Goal: Information Seeking & Learning: Check status

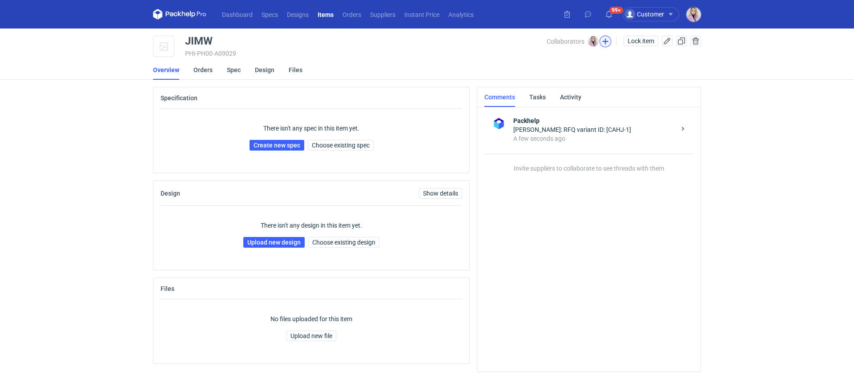
click at [603, 42] on button "button" at bounding box center [606, 42] width 12 height 12
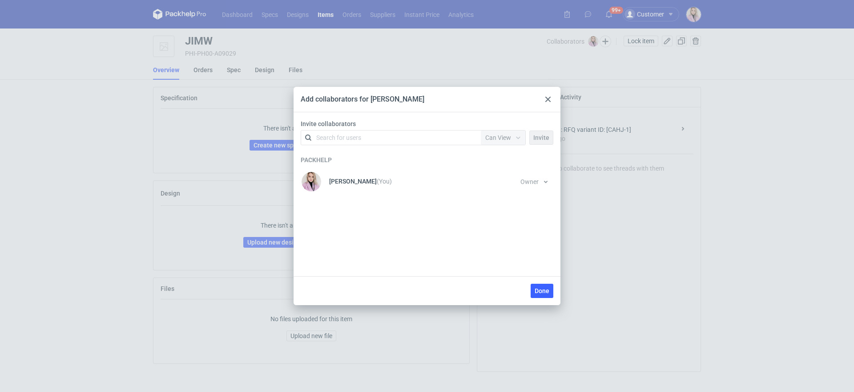
click at [351, 133] on div "Search for users" at bounding box center [338, 137] width 45 height 9
type input "PETITG"
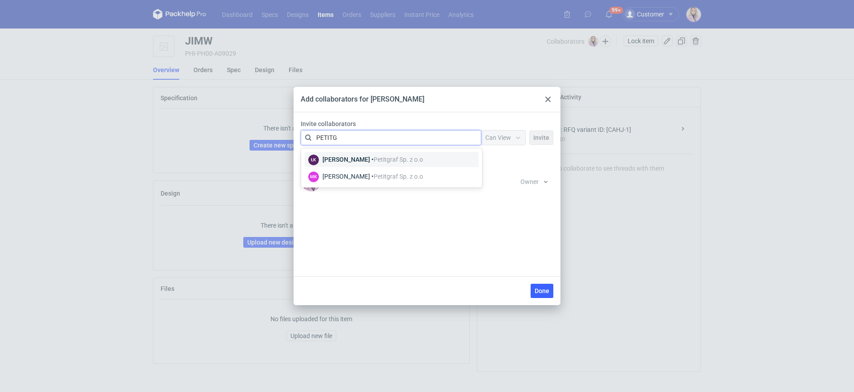
click at [350, 159] on div "[PERSON_NAME] • Petitgraf Sp. z o.o" at bounding box center [373, 159] width 101 height 9
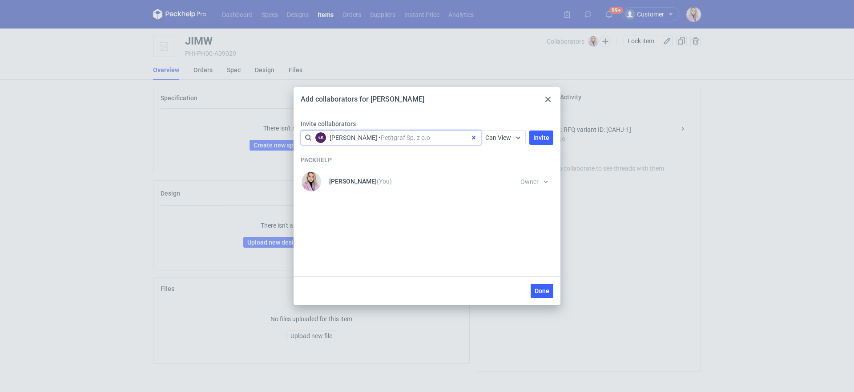
click at [495, 136] on span "Can View" at bounding box center [498, 137] width 26 height 7
click at [500, 173] on span "Can Edit" at bounding box center [500, 172] width 23 height 9
click at [550, 133] on button "Invite" at bounding box center [542, 137] width 24 height 14
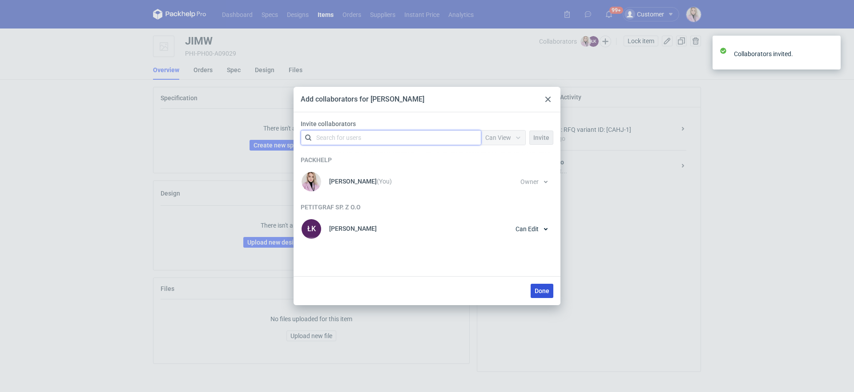
click at [540, 291] on span "Done" at bounding box center [542, 290] width 15 height 6
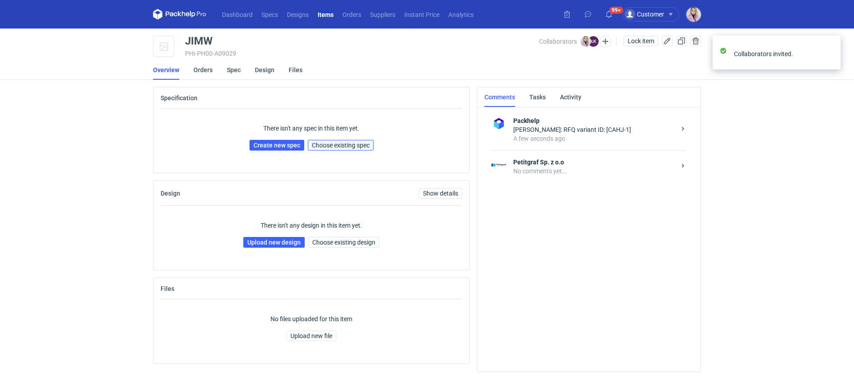
click at [363, 145] on span "Choose existing spec" at bounding box center [341, 145] width 58 height 6
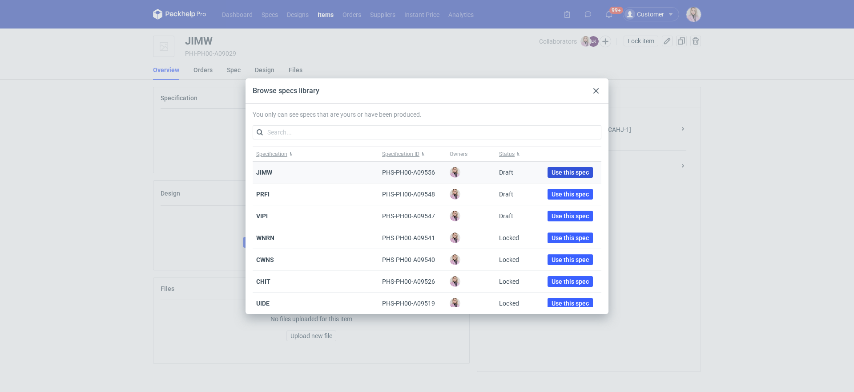
click at [552, 172] on span "Use this spec" at bounding box center [570, 172] width 37 height 6
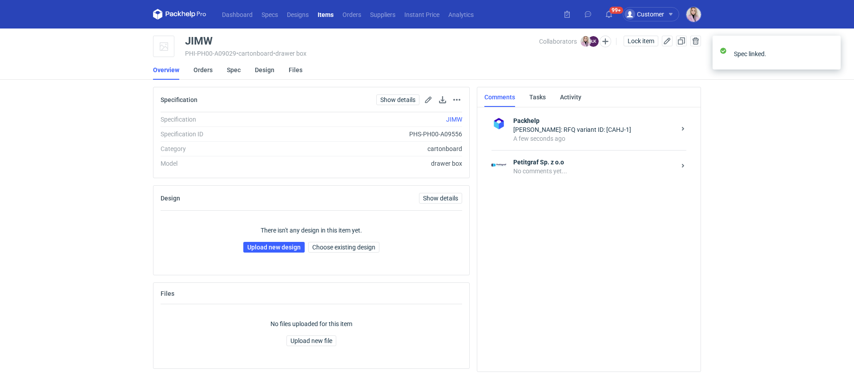
click at [584, 165] on strong "Petitgraf Sp. z o.o" at bounding box center [595, 162] width 162 height 9
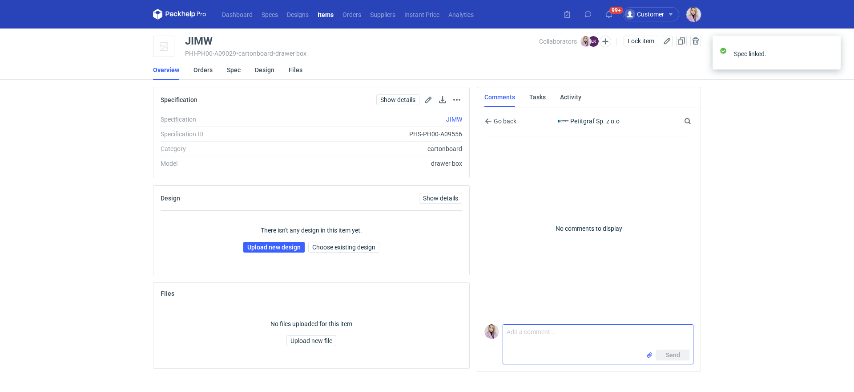
click at [518, 336] on textarea "Comment message" at bounding box center [598, 336] width 190 height 25
paste textarea "CAHJ-1"
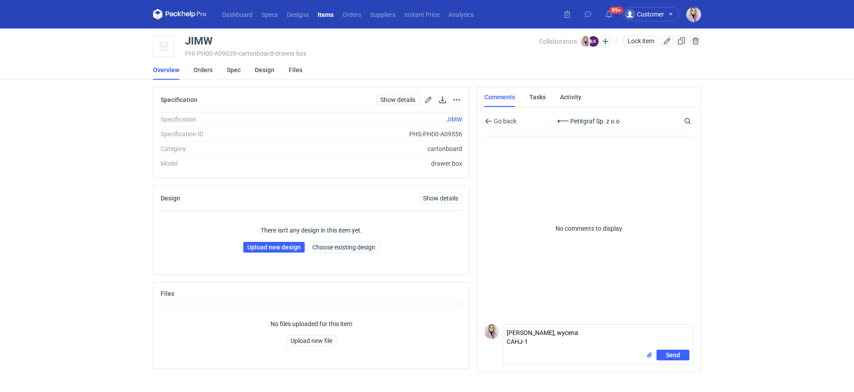
click at [502, 345] on div "Comment message Panie Łukaszu, wycena CAHJ-1 Send" at bounding box center [589, 342] width 209 height 44
click at [504, 344] on textarea "Panie Łukaszu, wycena CAHJ-1" at bounding box center [598, 336] width 190 height 25
click at [599, 336] on textarea "Panie Łukaszu, wycena CAHJ-1" at bounding box center [598, 336] width 190 height 25
click at [610, 332] on textarea "Panie Łukaszu, wycena CAHJ-1." at bounding box center [598, 336] width 190 height 25
type textarea "Panie Łukaszu, wycena CAHJ-1"
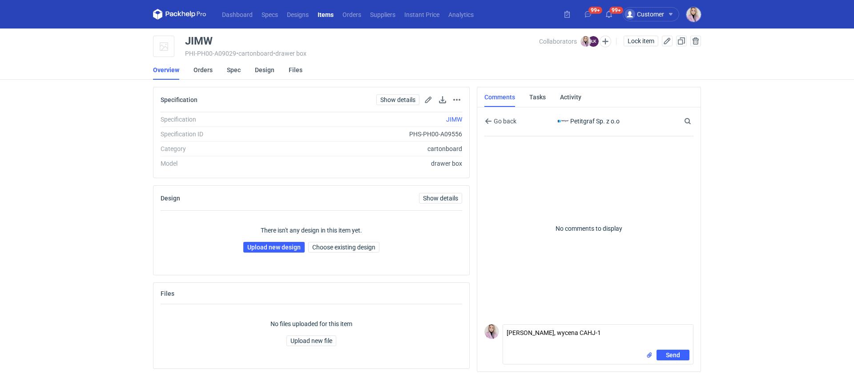
click at [756, 326] on div "Dashboard Specs Designs Items Orders Suppliers Instant Price Analytics 99+ 99+ …" at bounding box center [427, 196] width 854 height 392
click at [673, 354] on span "Send" at bounding box center [673, 355] width 14 height 6
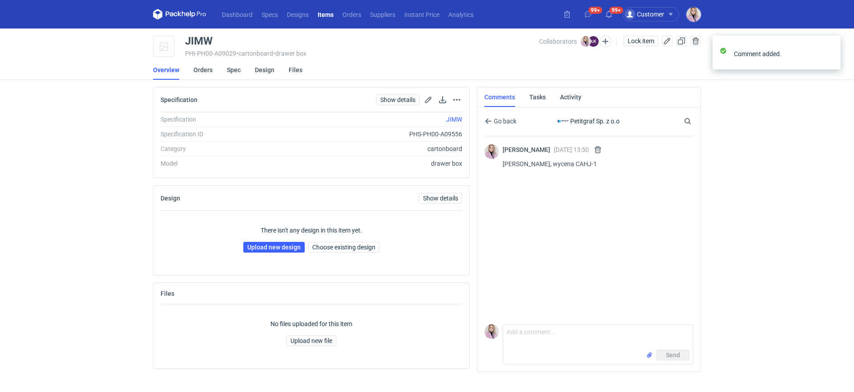
click at [584, 359] on div "Send" at bounding box center [598, 356] width 190 height 14
click at [574, 353] on div "Send" at bounding box center [598, 356] width 190 height 14
click at [573, 348] on textarea "Comment message" at bounding box center [598, 336] width 190 height 25
type textarea "S"
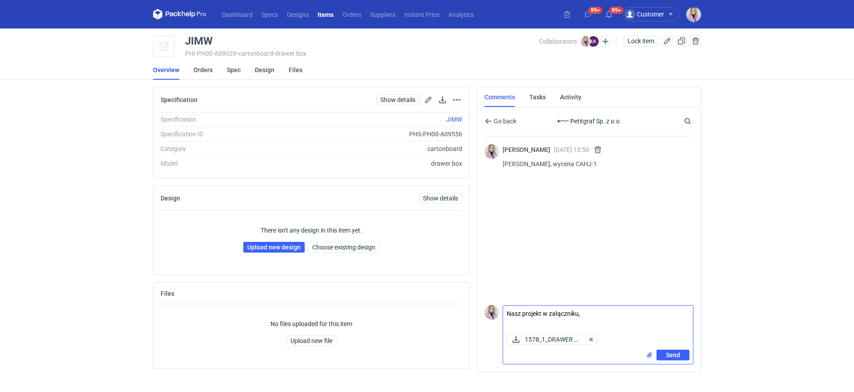
click at [508, 316] on textarea "Nasz projekt w załączniku," at bounding box center [598, 317] width 190 height 25
click at [588, 329] on textarea "Tak jak wspominałam mailowo, potrzebna będzie kolejna zadrukowana próbka. Nasz …" at bounding box center [598, 314] width 190 height 31
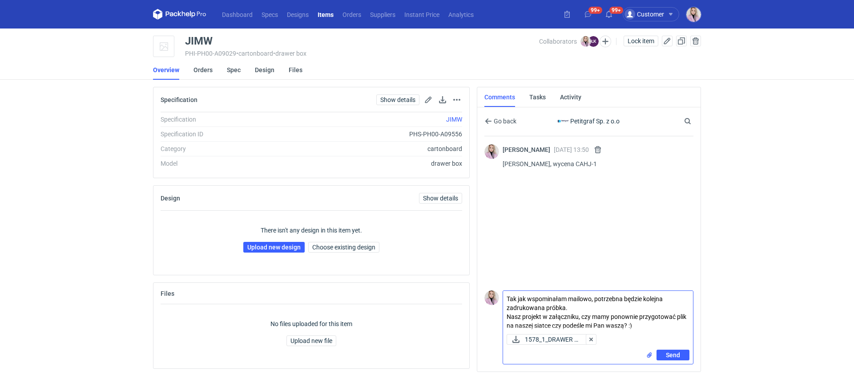
type textarea "Tak jak wspominałam mailowo, potrzebna będzie kolejna zadrukowana próbka. Nasz …"
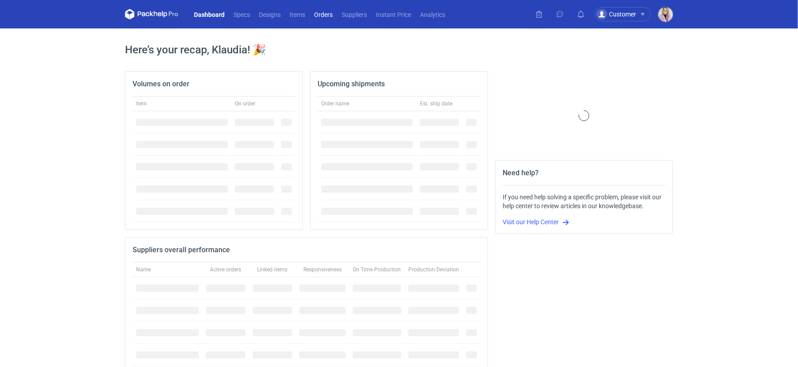
click at [325, 14] on link "Orders" at bounding box center [324, 14] width 28 height 11
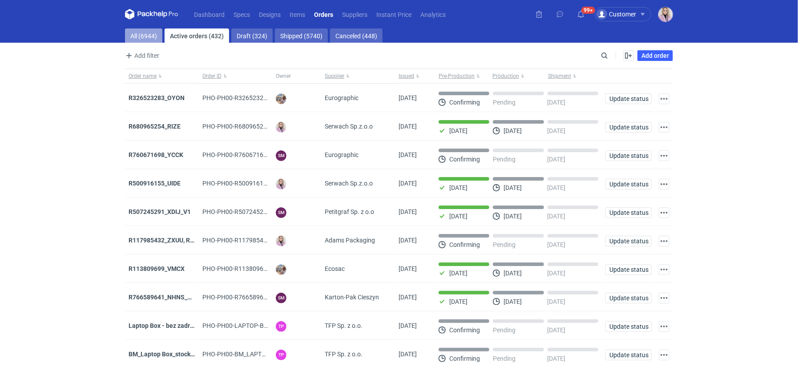
click at [140, 32] on link "All (6944)" at bounding box center [143, 35] width 37 height 14
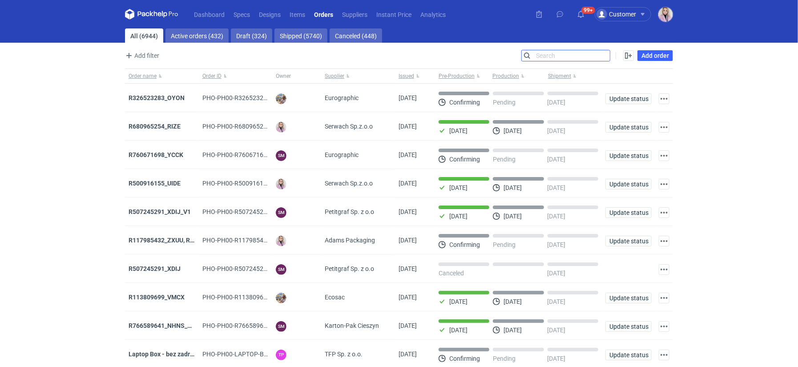
click at [605, 55] on input "Search" at bounding box center [566, 55] width 88 height 11
paste input "LTTP"
type input "LTTP"
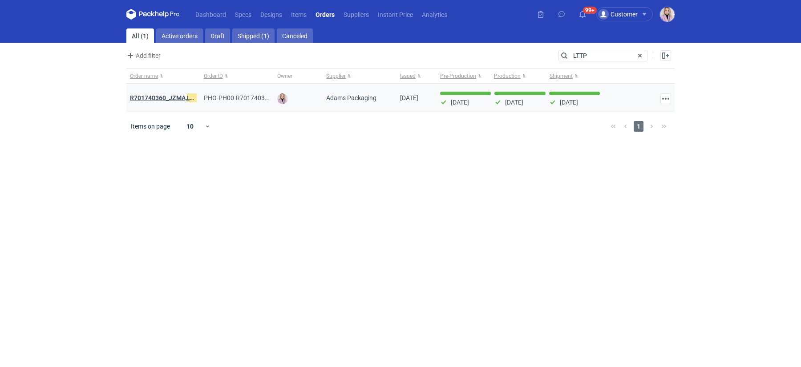
click at [164, 98] on strong "R701740360_JZMA, LTTP , PNZE" at bounding box center [174, 98] width 89 height 10
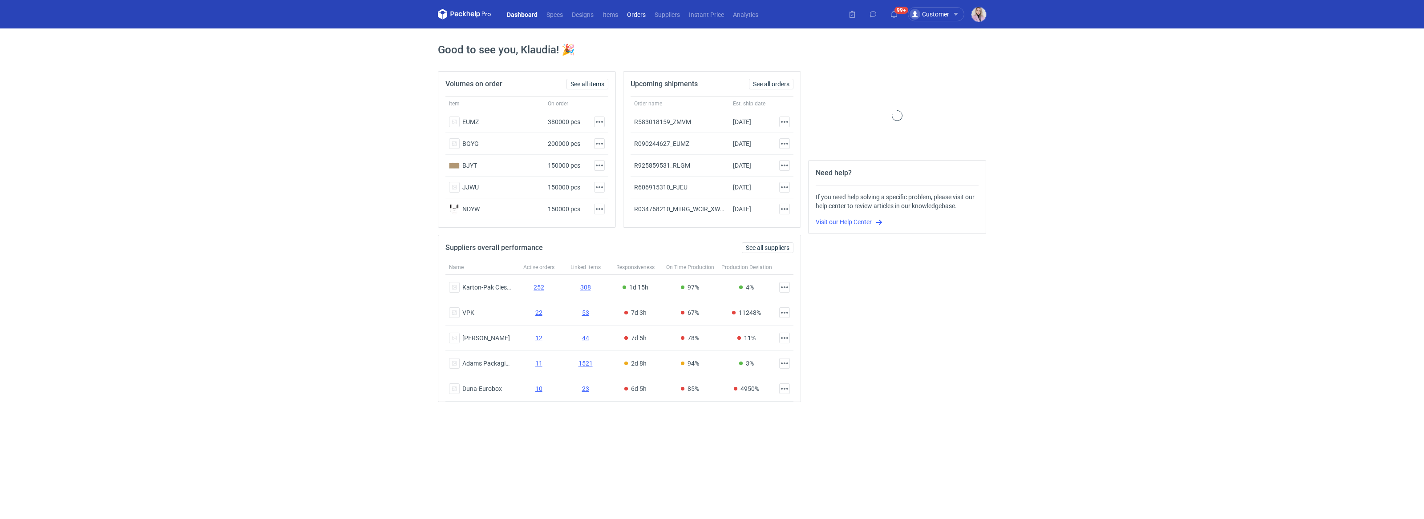
click at [631, 12] on link "Orders" at bounding box center [637, 14] width 28 height 11
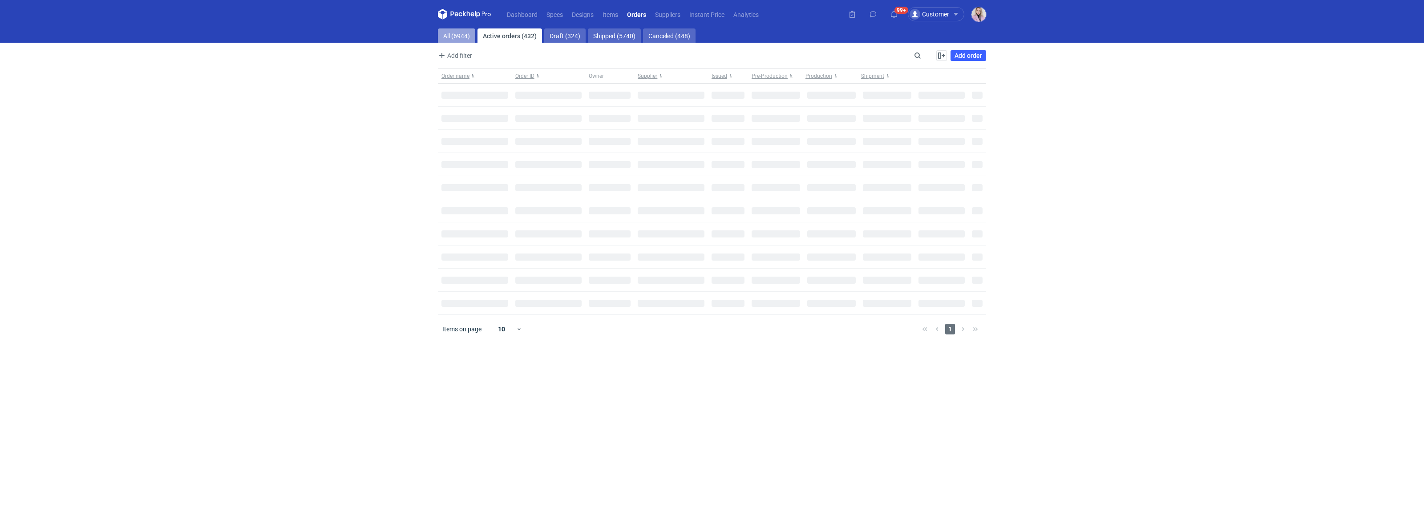
click at [464, 37] on link "All (6944)" at bounding box center [456, 35] width 37 height 14
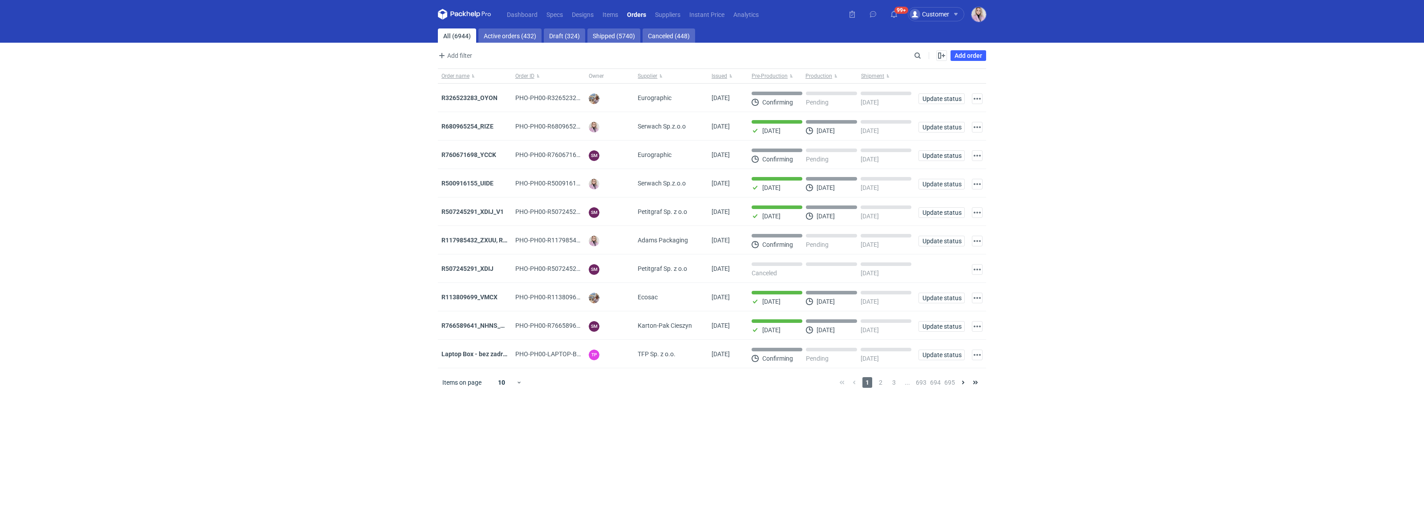
click at [928, 54] on div "Enable all Disable all Order name Order ID Owner Supplier Issued Milestone Free…" at bounding box center [954, 55] width 63 height 11
click at [918, 55] on input "Search" at bounding box center [879, 55] width 88 height 11
paste input "RWUP"
type input "RWUP"
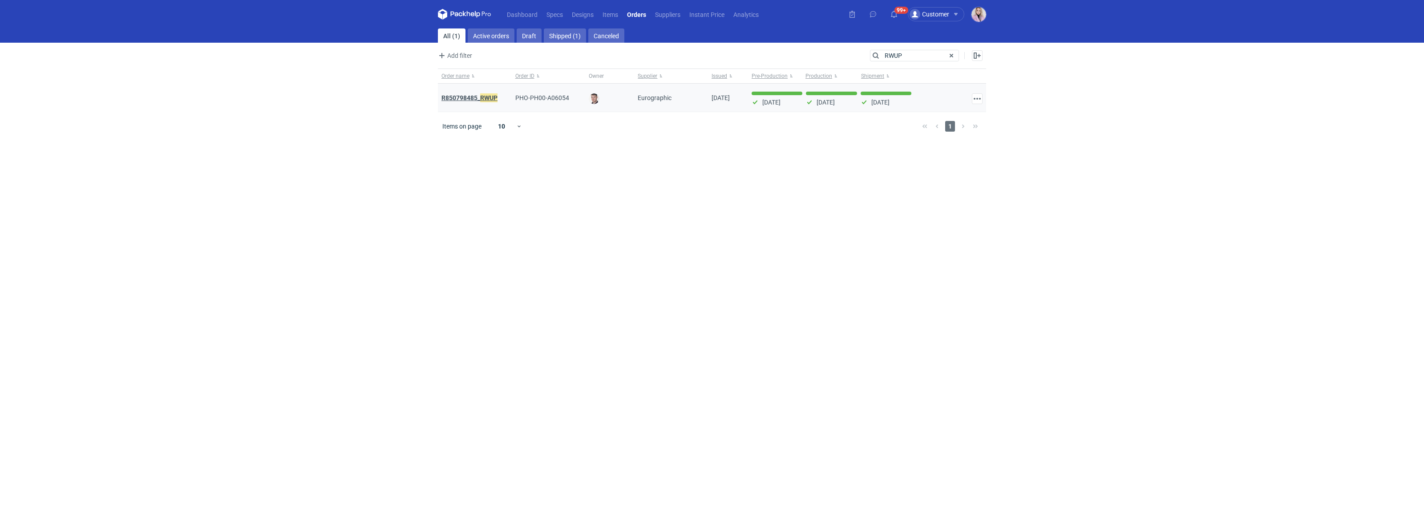
click at [473, 100] on strong "R850798485_ RWUP" at bounding box center [469, 98] width 56 height 10
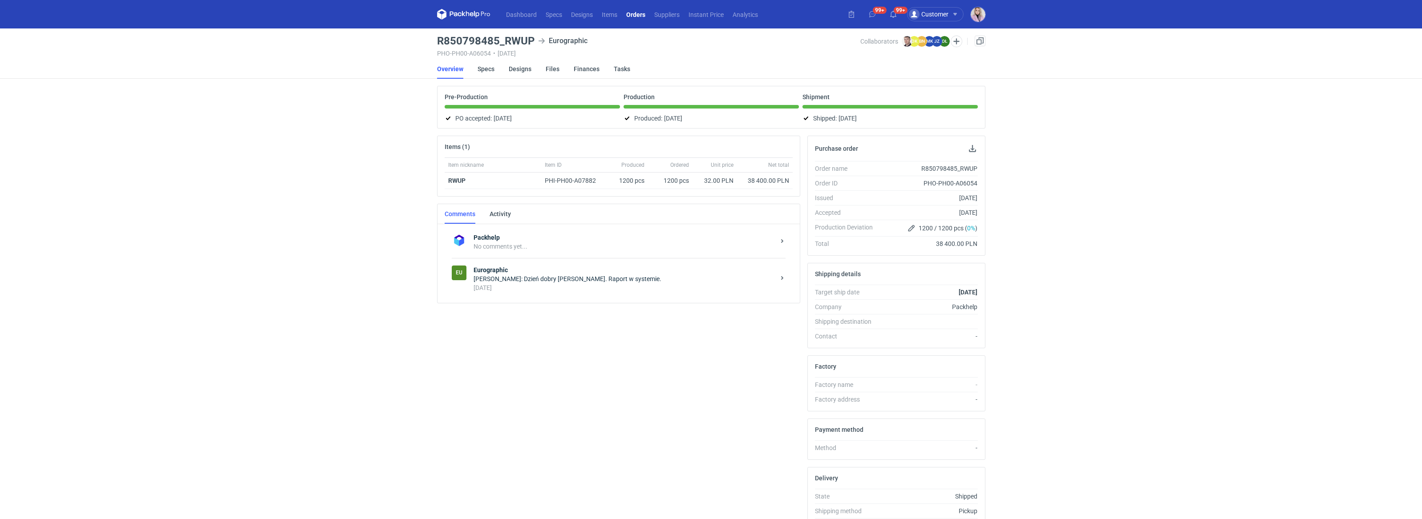
click at [584, 283] on div "10 months ago" at bounding box center [623, 287] width 301 height 9
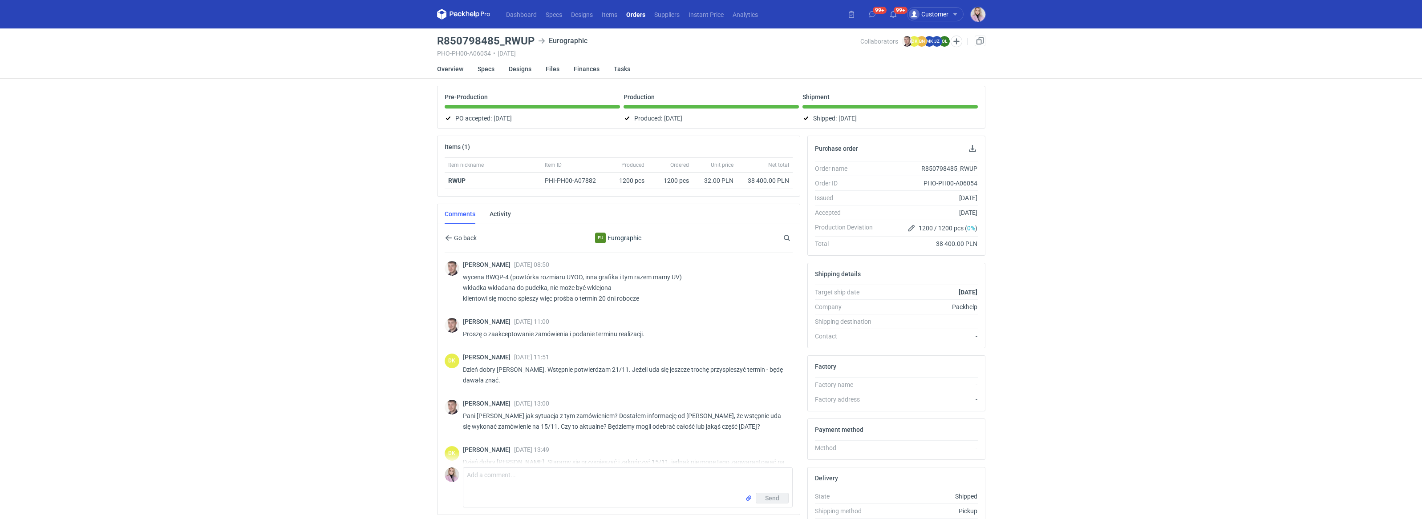
click at [576, 275] on p "wycena BWQP-4 (powtórka rozmiaru UYOO, inna grafika i tym razem mamy UV) wkładk…" at bounding box center [624, 288] width 323 height 32
copy p "UYOO"
click at [635, 24] on nav "Dashboard Specs Designs Items Orders Suppliers Instant Price Analytics" at bounding box center [599, 14] width 325 height 28
click at [637, 13] on link "Orders" at bounding box center [636, 14] width 28 height 11
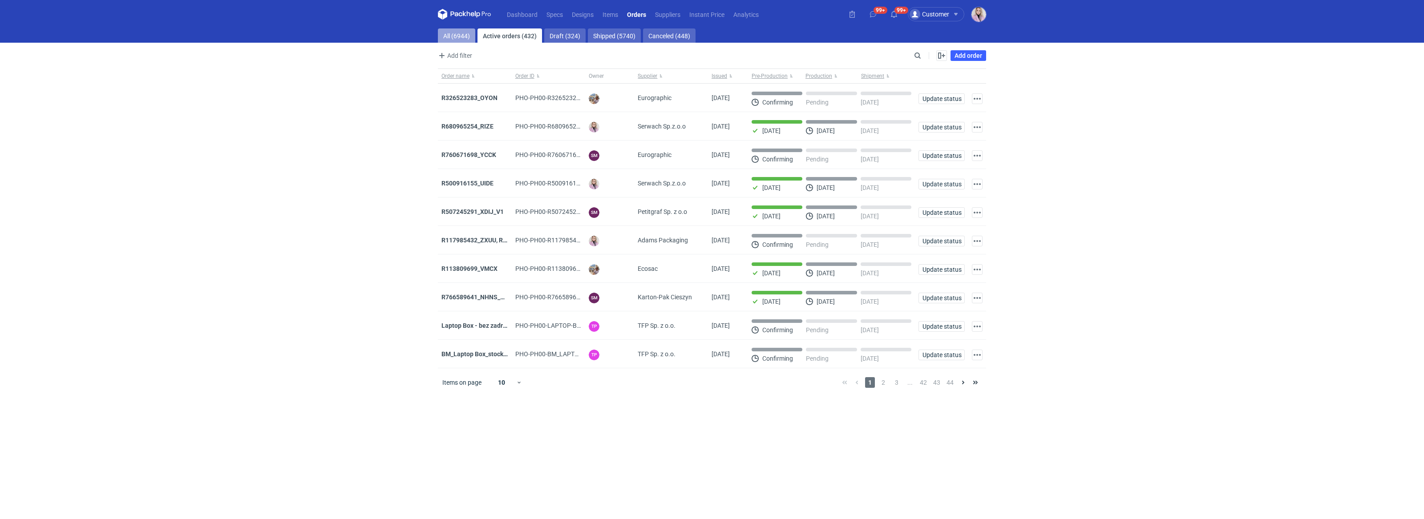
click at [461, 36] on link "All (6944)" at bounding box center [456, 35] width 37 height 14
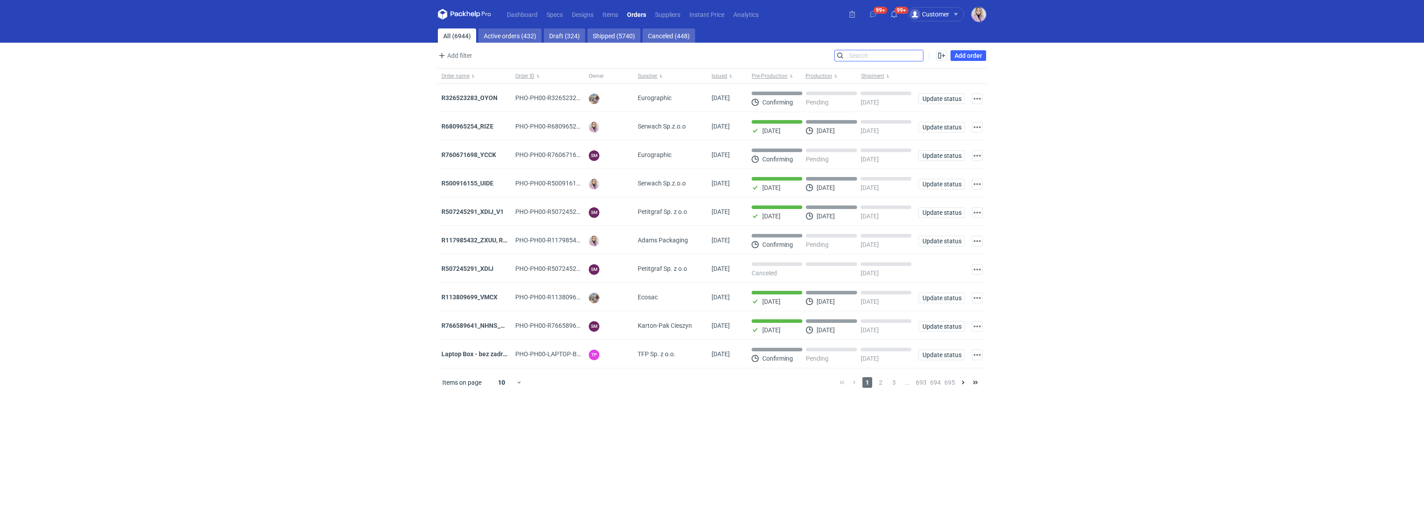
click at [920, 55] on input "Search" at bounding box center [879, 55] width 88 height 11
click at [917, 56] on input "Search" at bounding box center [879, 55] width 88 height 11
paste input "UYOO"
type input "UYOO"
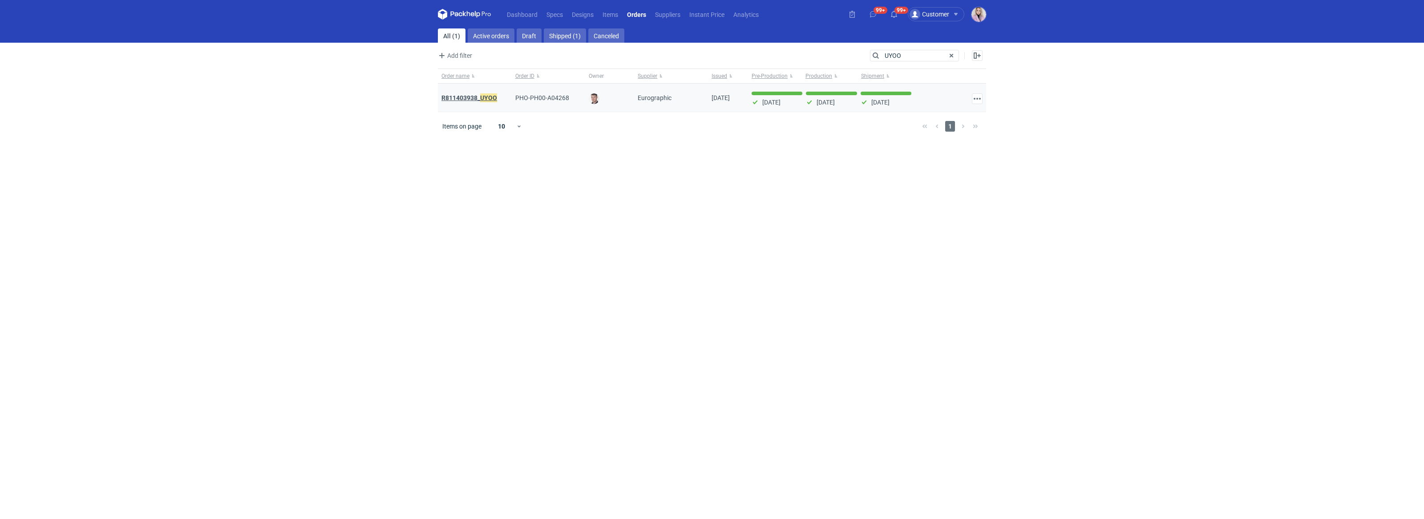
click at [466, 96] on strong "R811403938_ UYOO" at bounding box center [469, 98] width 56 height 10
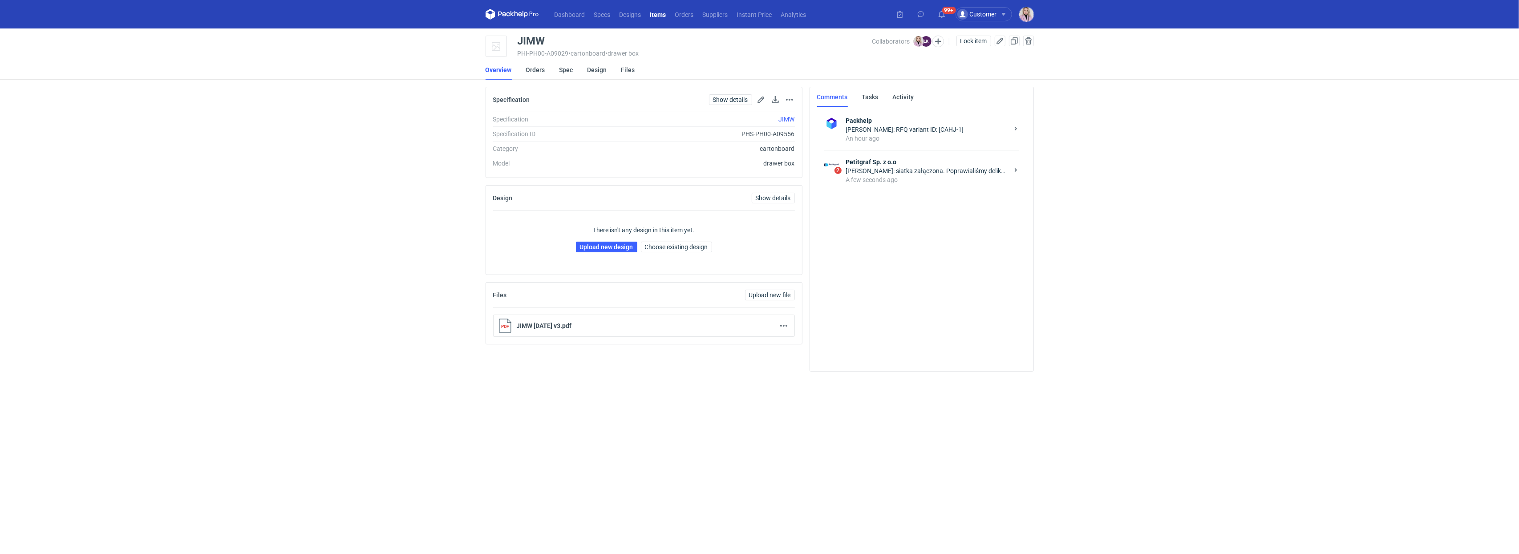
click at [943, 175] on div "A few seconds ago" at bounding box center [927, 179] width 162 height 9
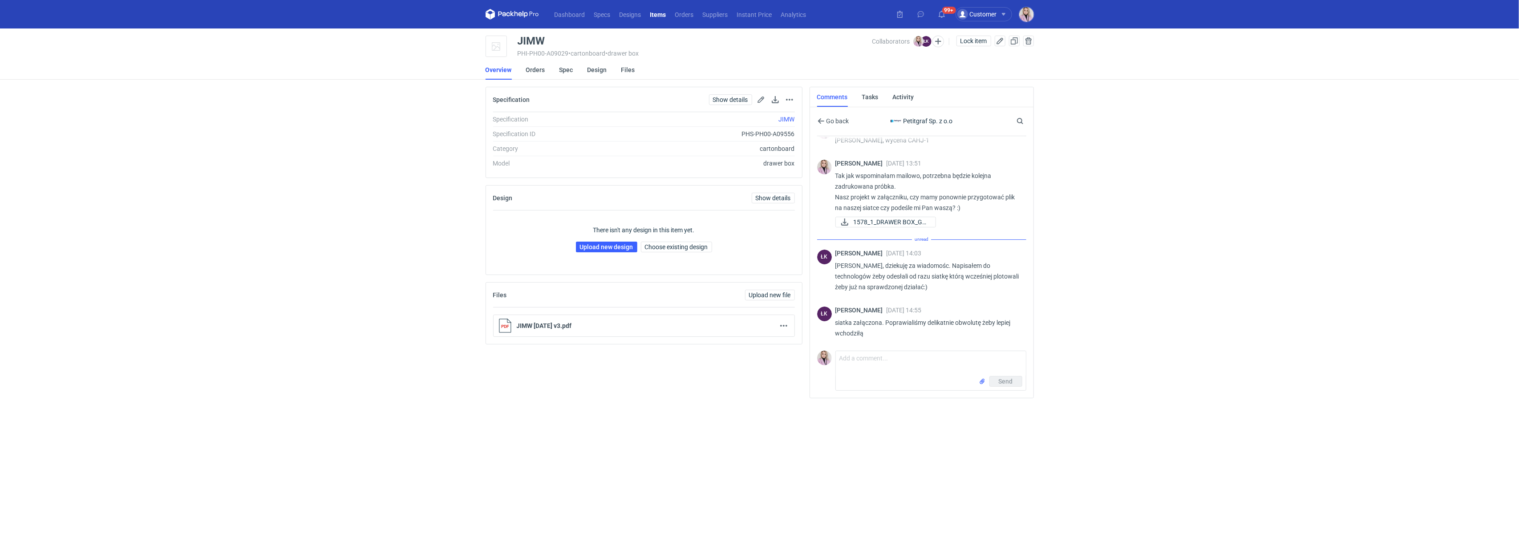
scroll to position [10, 0]
click at [784, 330] on button "button" at bounding box center [783, 325] width 11 height 11
click at [726, 348] on link "Download" at bounding box center [744, 347] width 82 height 14
click at [529, 36] on div "JIMW" at bounding box center [532, 41] width 28 height 11
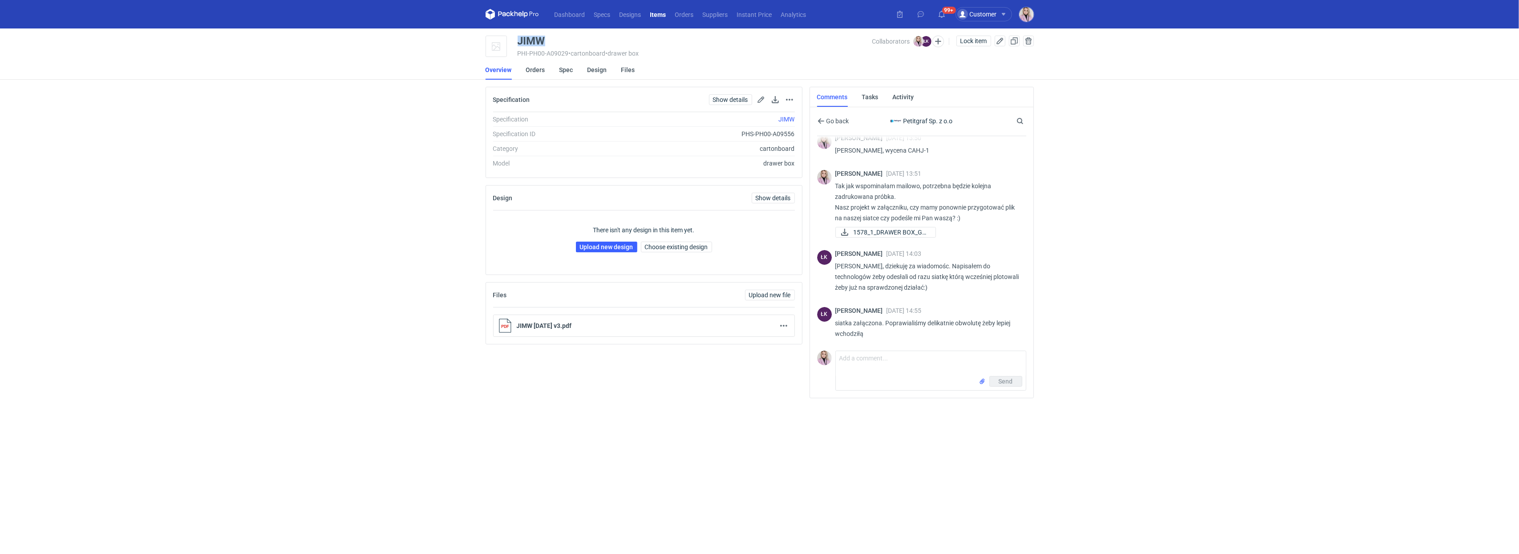
copy div "JIMW"
click at [869, 358] on textarea "Comment message" at bounding box center [931, 363] width 190 height 25
type textarea "dziękuję"
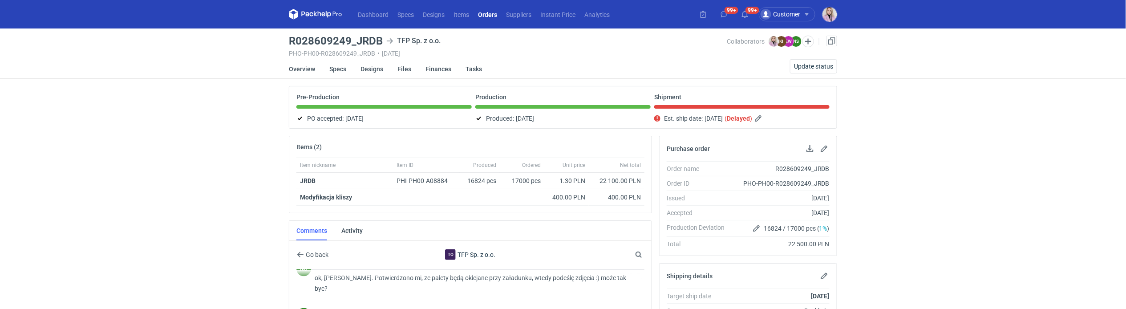
click at [493, 14] on link "Orders" at bounding box center [487, 14] width 28 height 11
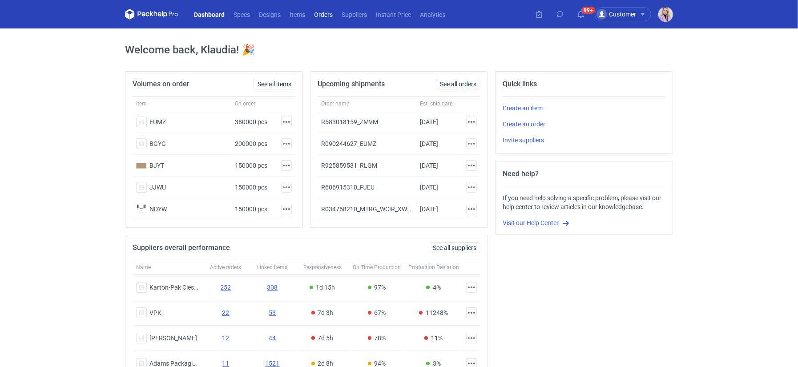
click at [324, 17] on link "Orders" at bounding box center [324, 14] width 28 height 11
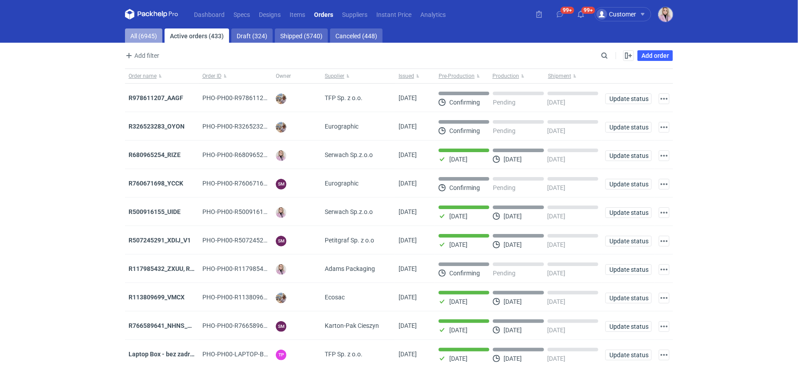
click at [139, 39] on link "All (6945)" at bounding box center [143, 35] width 37 height 14
click at [139, 38] on link "All (6945)" at bounding box center [143, 35] width 37 height 14
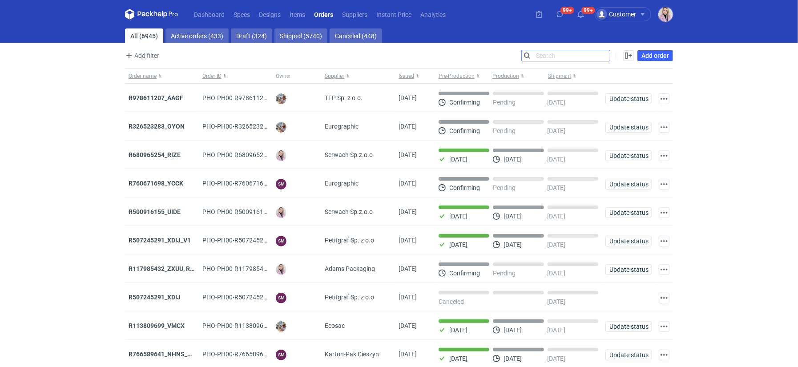
click at [606, 56] on input "Search" at bounding box center [566, 55] width 88 height 11
click at [607, 56] on input "Search" at bounding box center [566, 55] width 88 height 11
paste input "MWGL"
type input "MWGL"
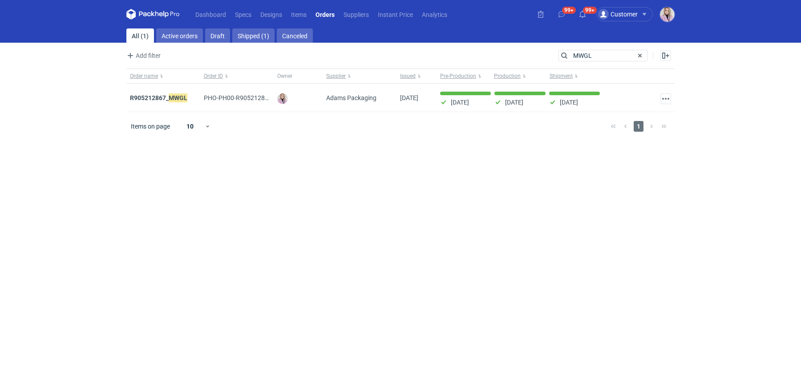
click at [165, 96] on strong "R905212867_ MWGL" at bounding box center [158, 98] width 57 height 10
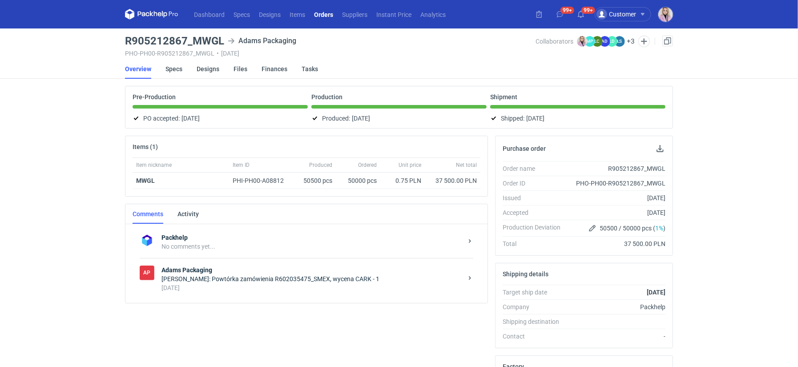
click at [328, 16] on link "Orders" at bounding box center [324, 14] width 28 height 11
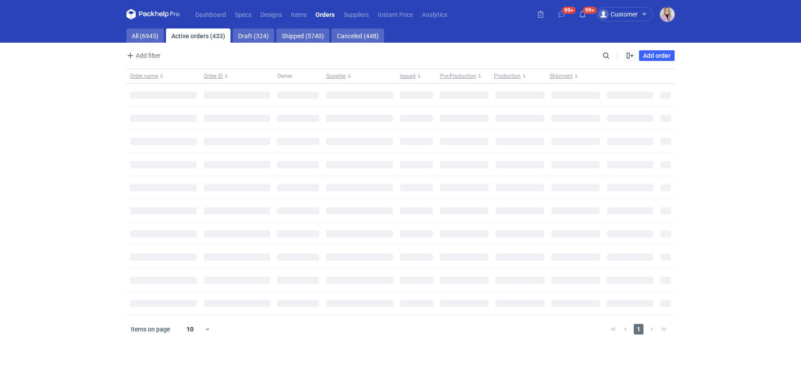
click at [149, 44] on main "All (6945) Active orders (433) Draft (324) Shipped (5740) Canceled (448) Add fi…" at bounding box center [400, 197] width 555 height 339
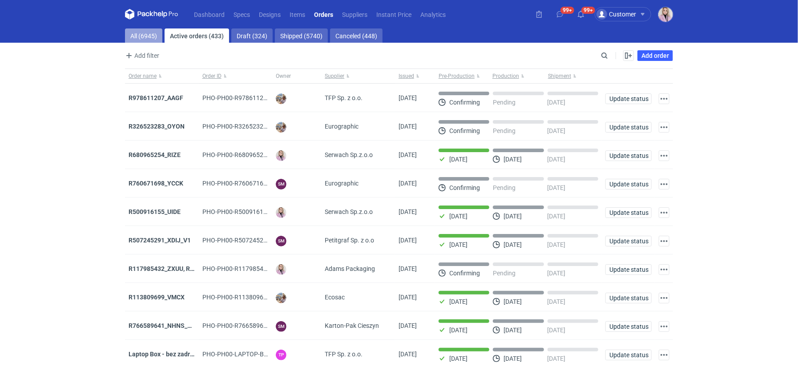
click at [141, 31] on link "All (6945)" at bounding box center [143, 35] width 37 height 14
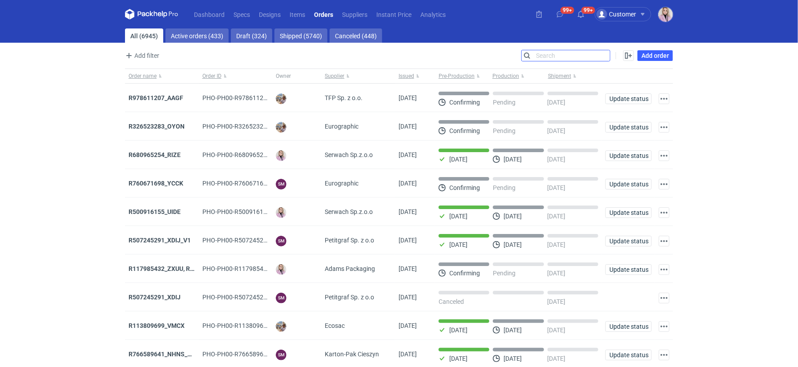
click at [606, 54] on input "Search" at bounding box center [566, 55] width 88 height 11
type input "soxe"
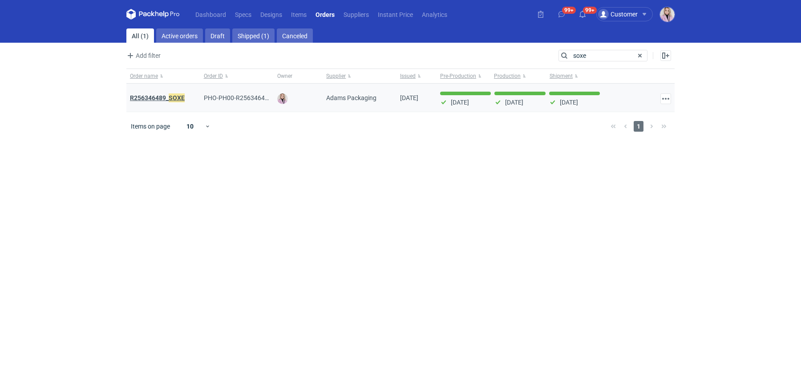
click at [164, 94] on strong "R256346489_ SOXE" at bounding box center [157, 98] width 55 height 10
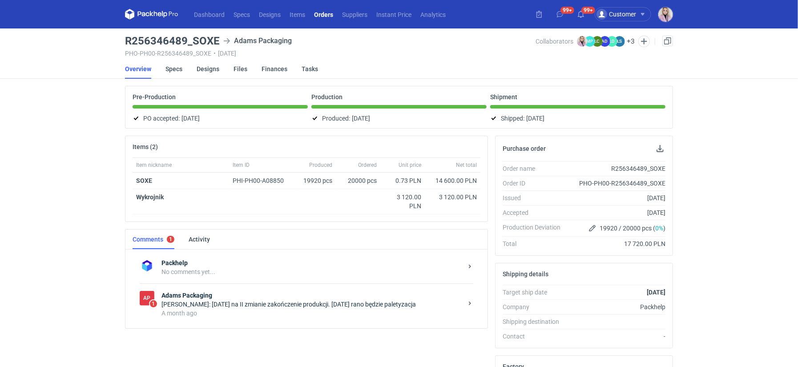
click at [141, 13] on icon at bounding box center [144, 14] width 12 height 5
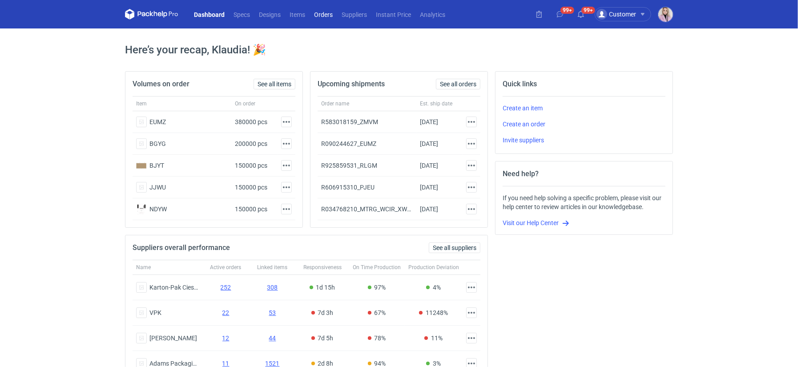
click at [321, 19] on link "Orders" at bounding box center [324, 14] width 28 height 11
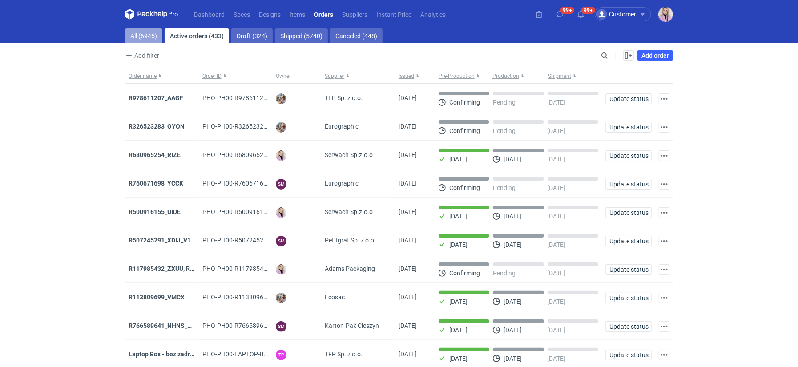
click at [143, 35] on link "All (6945)" at bounding box center [143, 35] width 37 height 14
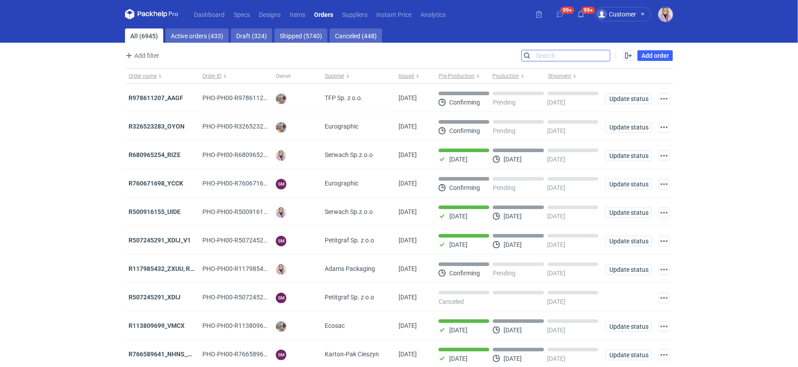
click at [605, 54] on input "Search" at bounding box center [566, 55] width 88 height 11
click at [606, 54] on input "Search" at bounding box center [566, 55] width 88 height 11
paste input "LJWZ"
type input "LJWZ"
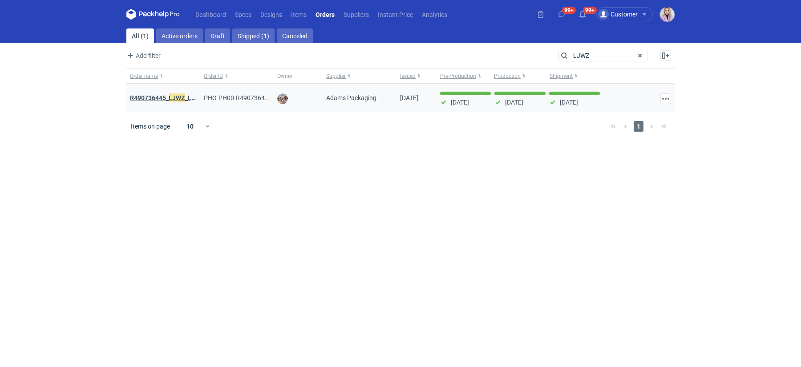
click at [166, 94] on strong "R490736445_ LJWZ _LEQR_CLPP" at bounding box center [176, 98] width 92 height 10
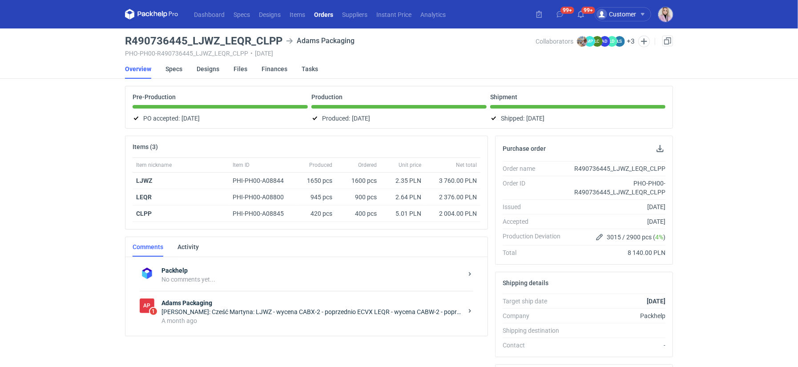
click at [318, 9] on link "Orders" at bounding box center [324, 14] width 28 height 11
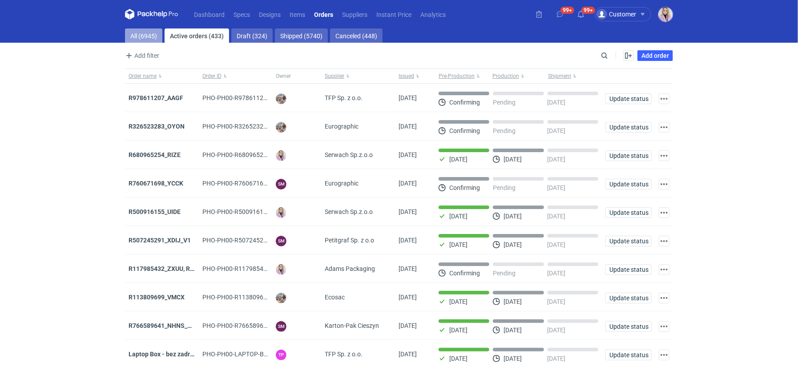
click at [142, 34] on link "All (6945)" at bounding box center [143, 35] width 37 height 14
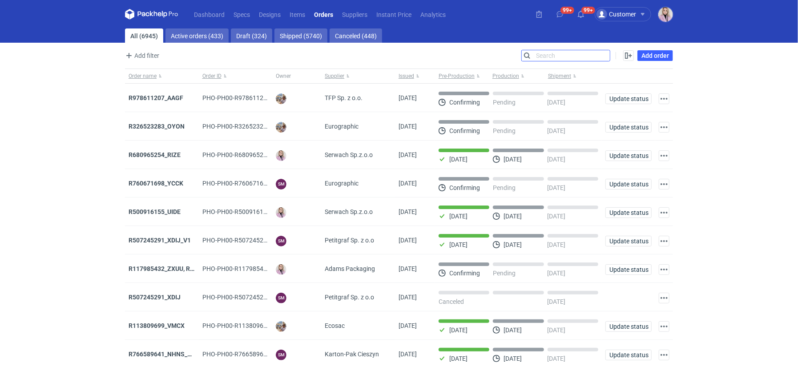
click at [603, 54] on input "Search" at bounding box center [566, 55] width 88 height 11
paste input "NUWX"
type input "NUWX"
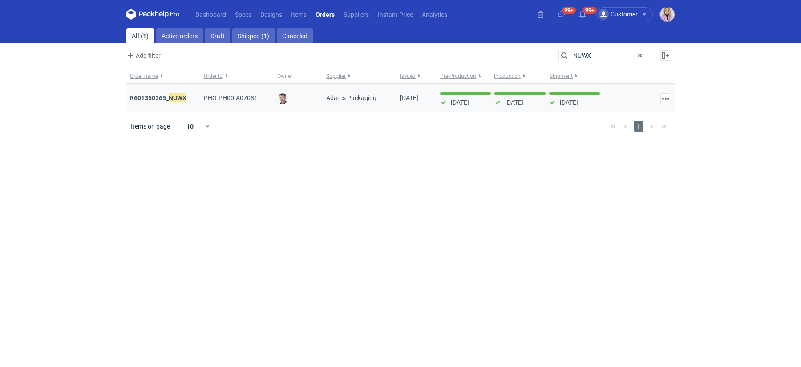
click at [168, 97] on strong "R601350365_ NUWX" at bounding box center [158, 98] width 57 height 10
drag, startPoint x: 597, startPoint y: 56, endPoint x: 460, endPoint y: 40, distance: 138.5
click at [460, 40] on main "All (1) Active orders Draft Shipped (1) Canceled Add filter Owner first name Ow…" at bounding box center [400, 197] width 555 height 339
paste input "_IVJA"
type input "IVJA"
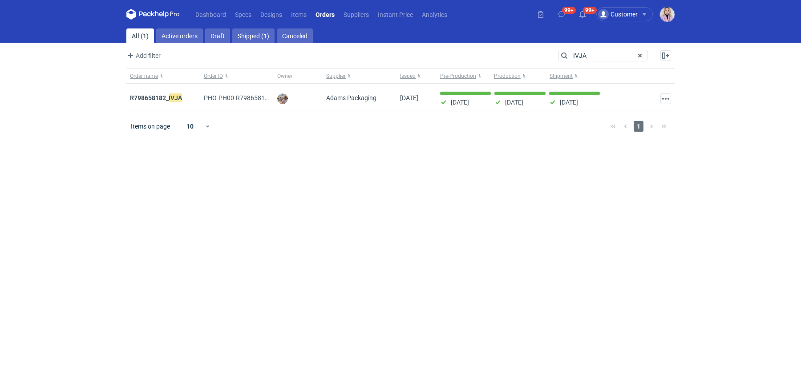
click at [163, 96] on strong "R798658182_ IVJA" at bounding box center [156, 98] width 52 height 10
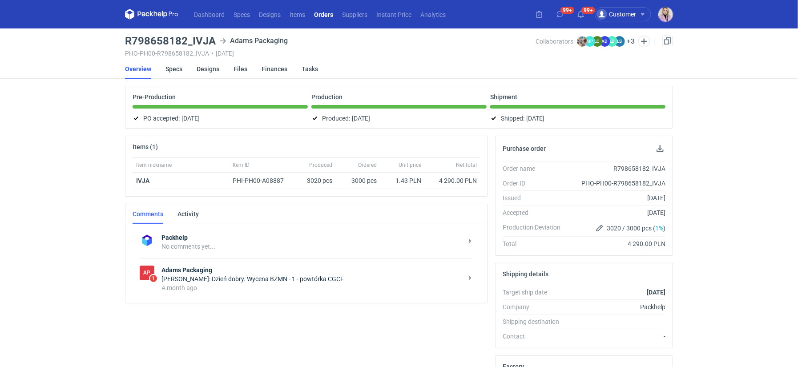
click at [322, 17] on link "Orders" at bounding box center [324, 14] width 28 height 11
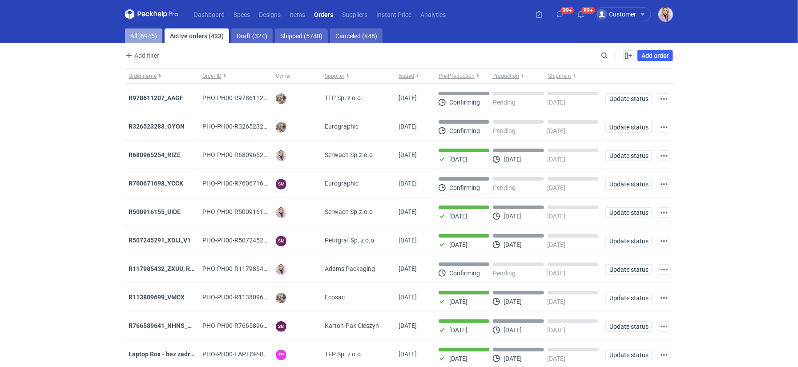
click at [139, 35] on link "All (6945)" at bounding box center [143, 35] width 37 height 14
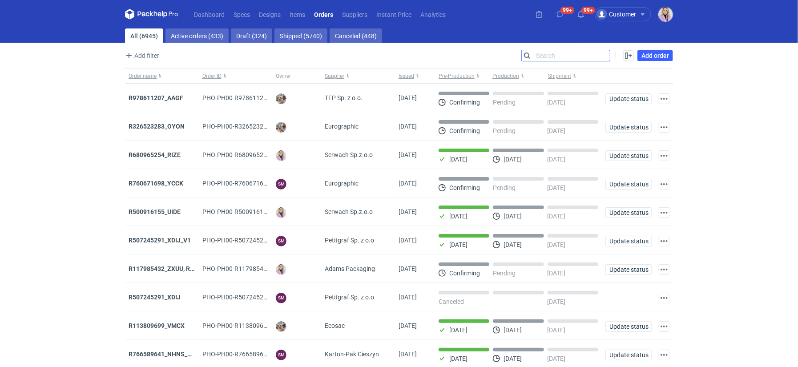
click at [604, 56] on input "Search" at bounding box center [566, 55] width 88 height 11
type input "soxe"
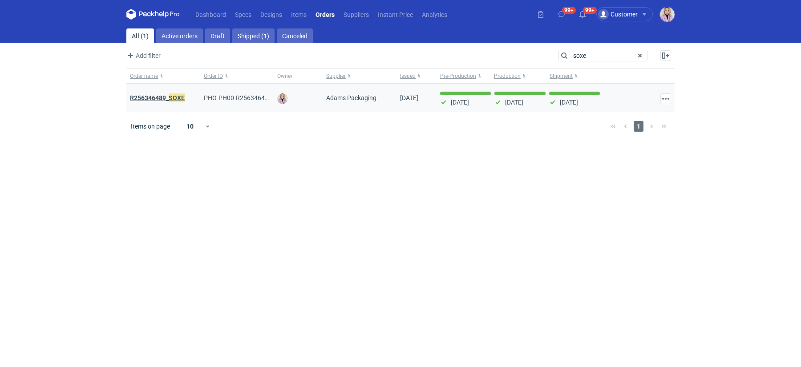
click at [165, 97] on strong "R256346489_ SOXE" at bounding box center [157, 98] width 55 height 10
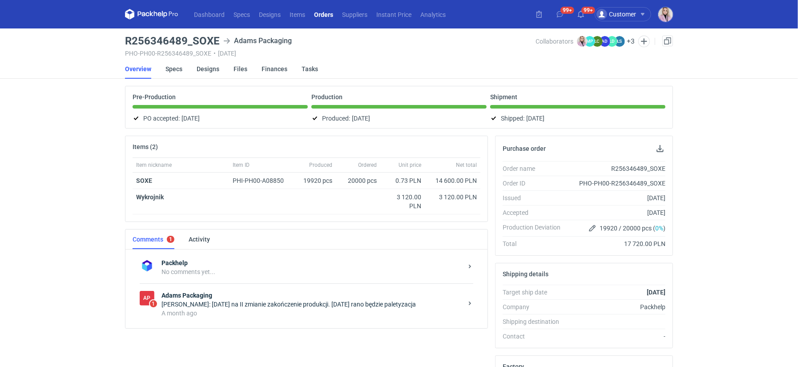
click at [172, 39] on h3 "R256346489_SOXE" at bounding box center [172, 41] width 95 height 11
copy h3 "R256346489_SOXE"
click at [319, 17] on link "Orders" at bounding box center [324, 14] width 28 height 11
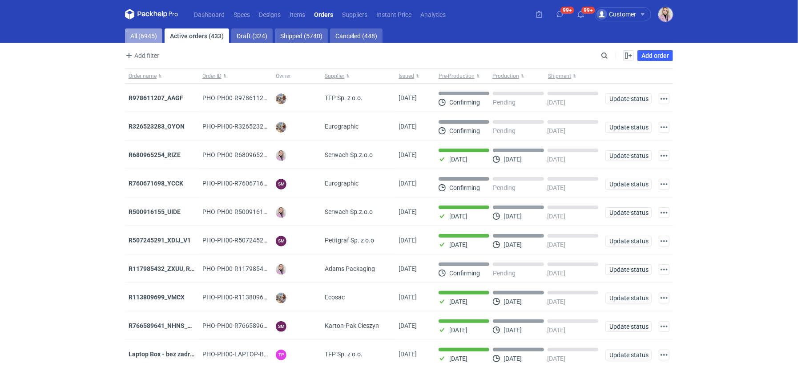
click at [150, 40] on link "All (6945)" at bounding box center [143, 35] width 37 height 14
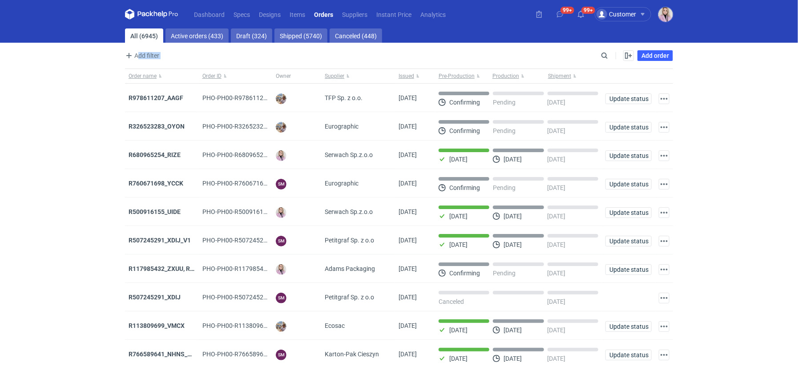
drag, startPoint x: 597, startPoint y: 53, endPoint x: 616, endPoint y: 57, distance: 19.5
click at [615, 59] on div "Add filter Owner first name Owner last name Issued Supplier Search Enable all D…" at bounding box center [399, 59] width 548 height 19
click at [614, 57] on div "Enable all Disable all Order name Order ID Owner Supplier Issued Milestone Free…" at bounding box center [642, 55] width 63 height 11
click at [604, 56] on input "Search" at bounding box center [566, 55] width 88 height 11
paste input "JQSR"
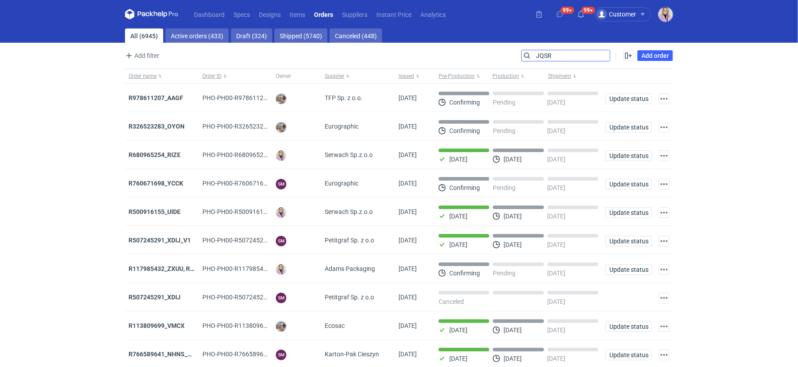
type input "JQSR"
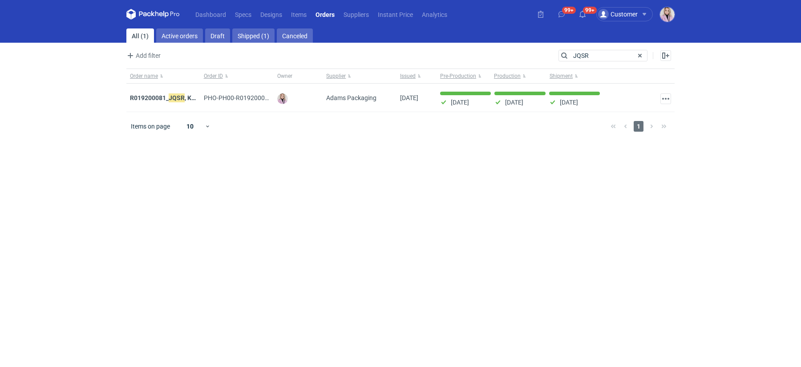
click at [159, 97] on strong "R019200081_ JQSR , KAYL" at bounding box center [166, 98] width 73 height 10
drag, startPoint x: 591, startPoint y: 53, endPoint x: 487, endPoint y: 41, distance: 104.3
click at [487, 41] on main "All (1) Active orders Draft Shipped (1) Canceled Add filter Owner first name Ow…" at bounding box center [400, 197] width 555 height 339
paste input "LWLJ"
type input "LWLJ"
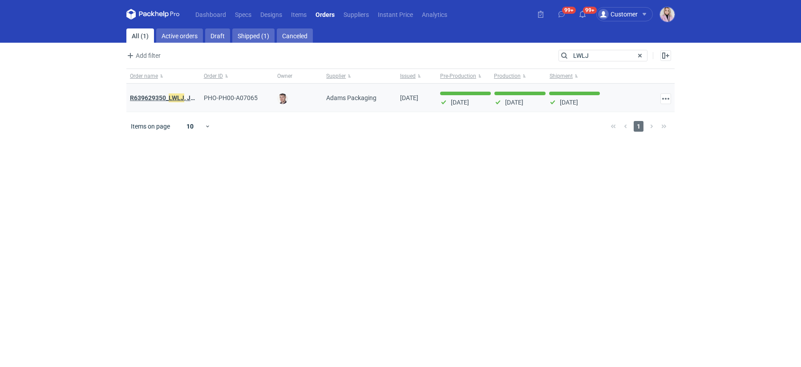
click at [150, 97] on strong "R639629350_ LWLJ , JGWC" at bounding box center [167, 98] width 74 height 10
drag, startPoint x: 592, startPoint y: 53, endPoint x: 500, endPoint y: 45, distance: 92.0
click at [500, 45] on main "All (1) Active orders Draft Shipped (1) Canceled Add filter Owner first name Ow…" at bounding box center [400, 197] width 555 height 339
type input "hoga"
click at [161, 96] on strong "R793486807_ HOGA" at bounding box center [158, 98] width 56 height 10
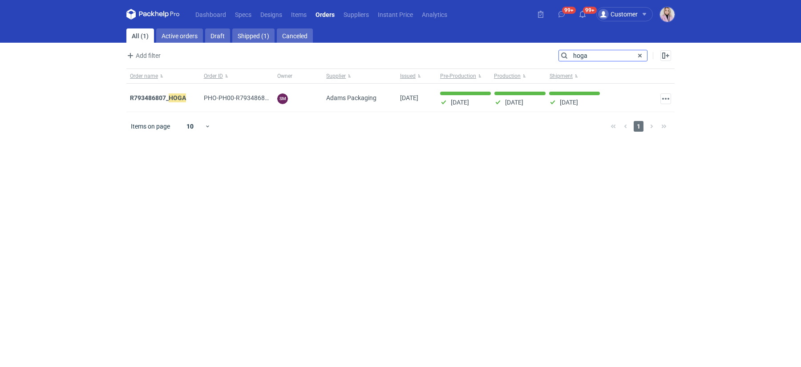
drag, startPoint x: 603, startPoint y: 58, endPoint x: 449, endPoint y: 34, distance: 155.8
click at [457, 36] on main "All (1) Active orders Draft Shipped (1) Canceled Add filter Owner first name Ow…" at bounding box center [400, 197] width 555 height 339
paste input "OQAV"
type input "OQAV"
click at [167, 97] on strong "R117985432_CUOO, AZGB, OQAV" at bounding box center [176, 98] width 92 height 10
